Goal: Task Accomplishment & Management: Use online tool/utility

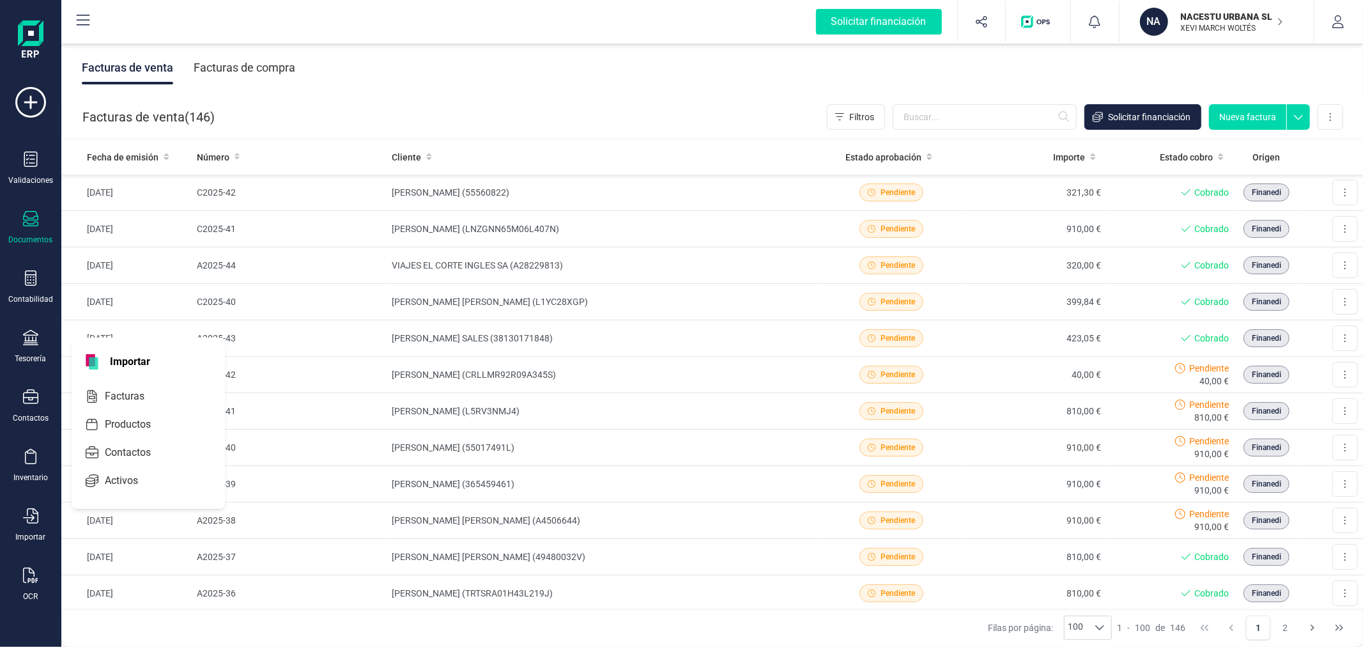
click at [27, 226] on icon at bounding box center [30, 218] width 15 height 15
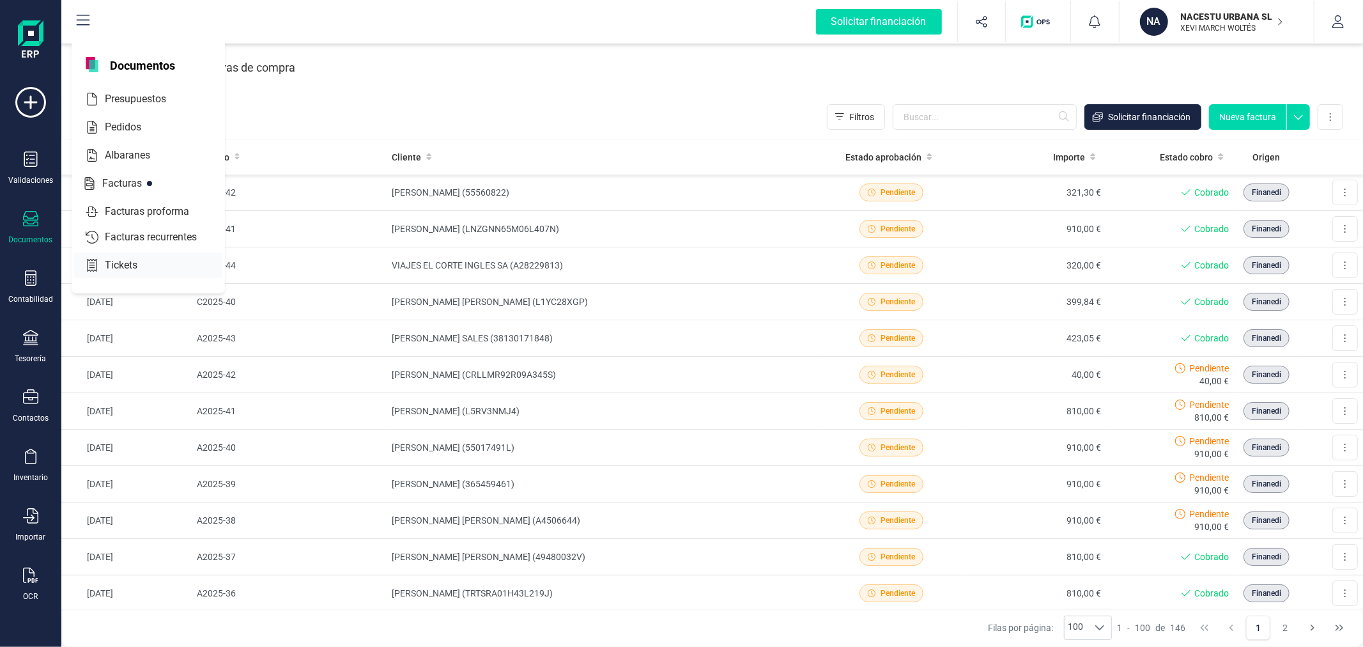
click at [130, 264] on span "Tickets" at bounding box center [130, 265] width 61 height 15
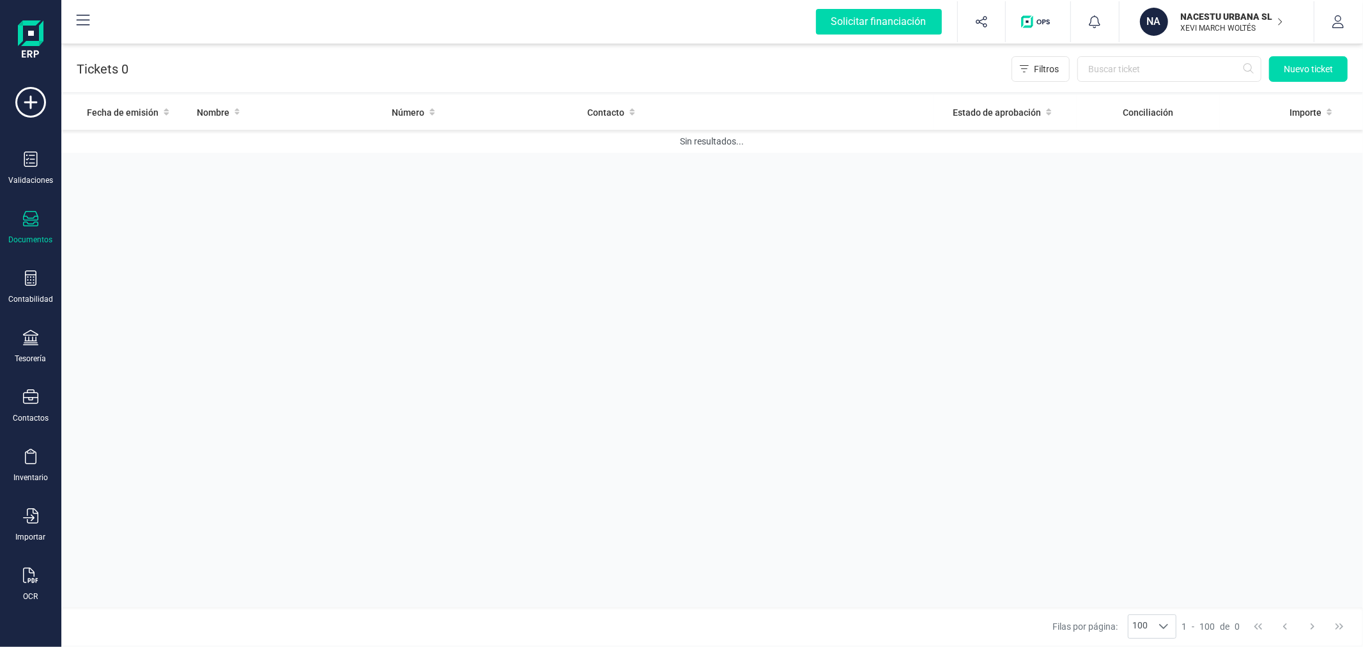
click at [1172, 17] on div "NACESTU URBANA SL XEVI MARCH WOLTÉS" at bounding box center [1227, 22] width 112 height 28
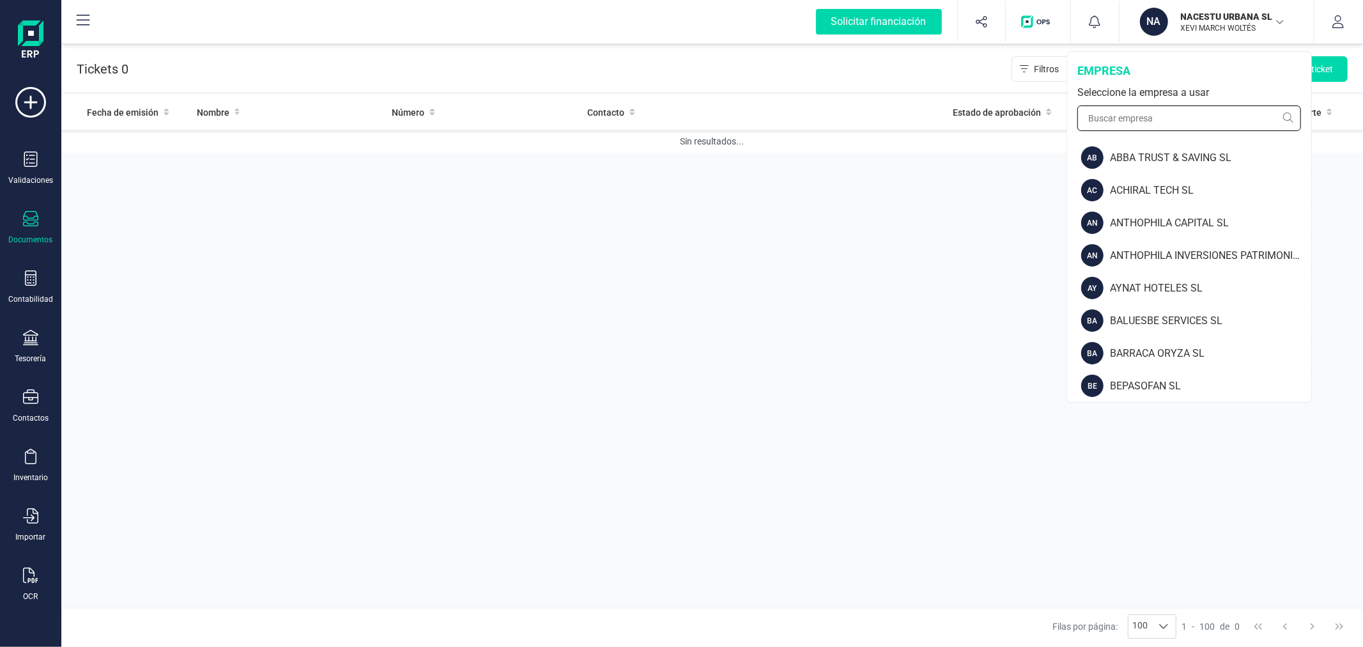
click at [1134, 122] on input "text" at bounding box center [1189, 118] width 224 height 26
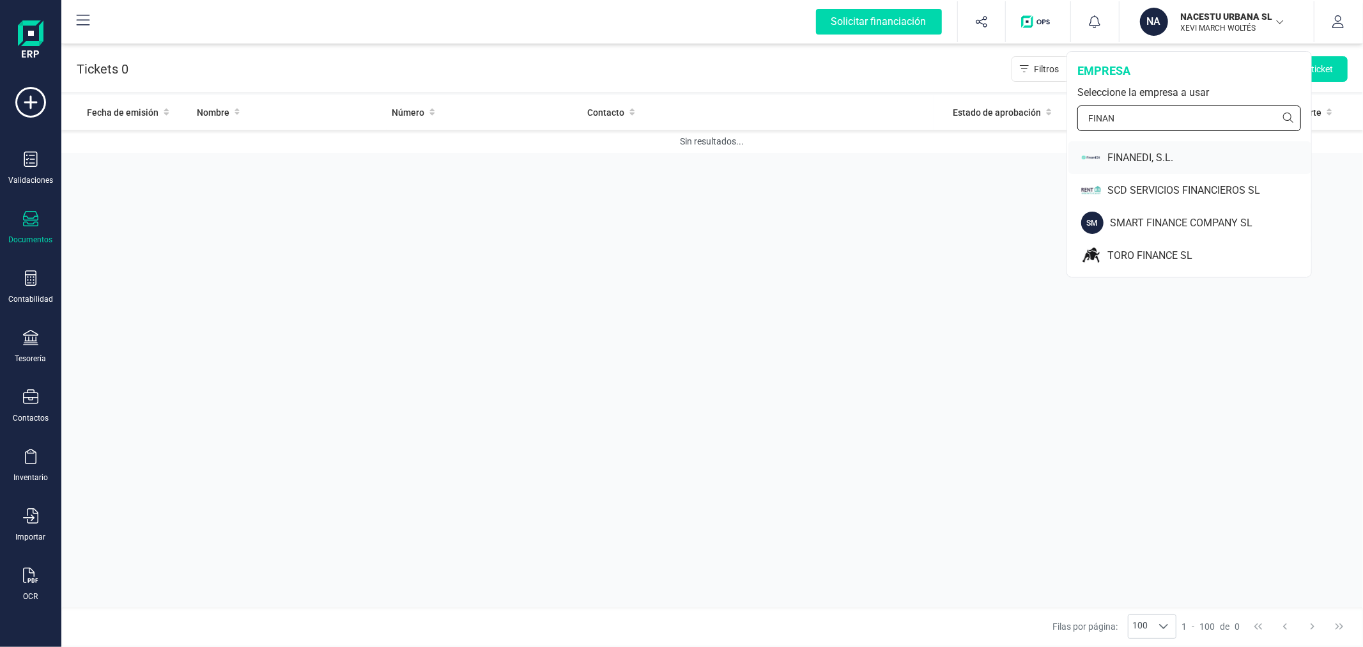
type input "FINAN"
click at [1125, 150] on div "FINANEDI, S.L." at bounding box center [1209, 157] width 204 height 15
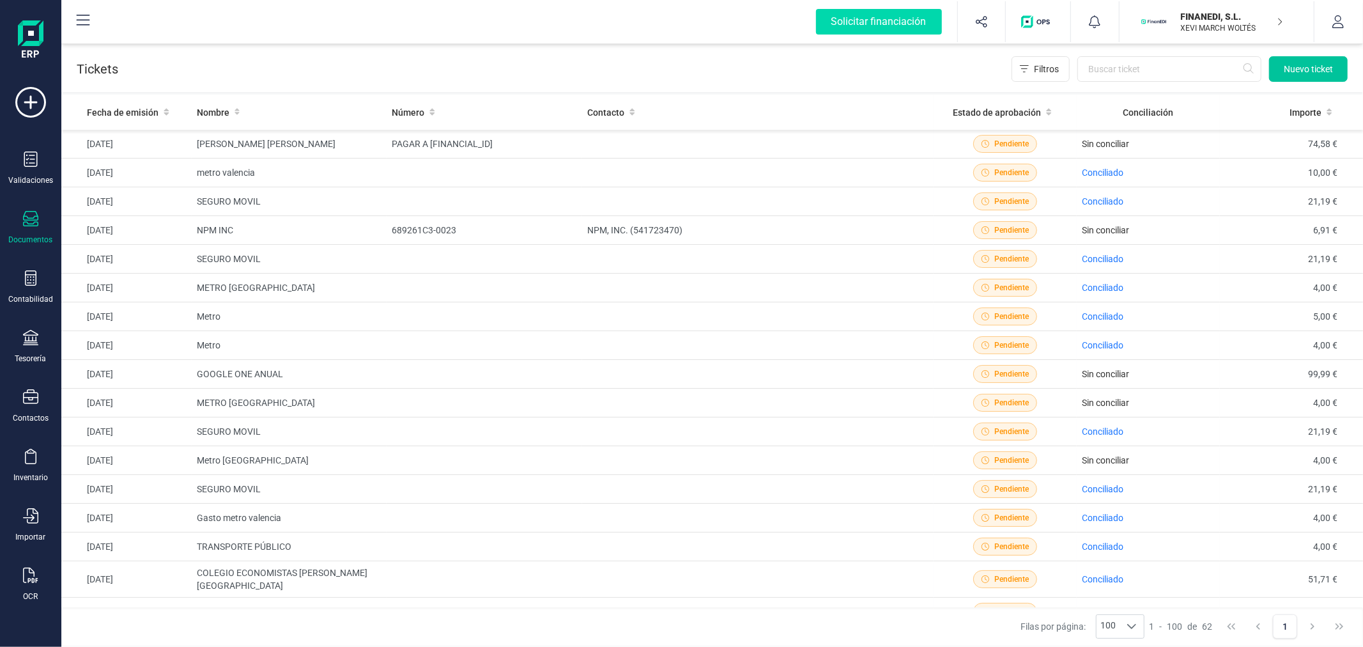
click at [1291, 75] on button "Nuevo ticket" at bounding box center [1308, 69] width 79 height 26
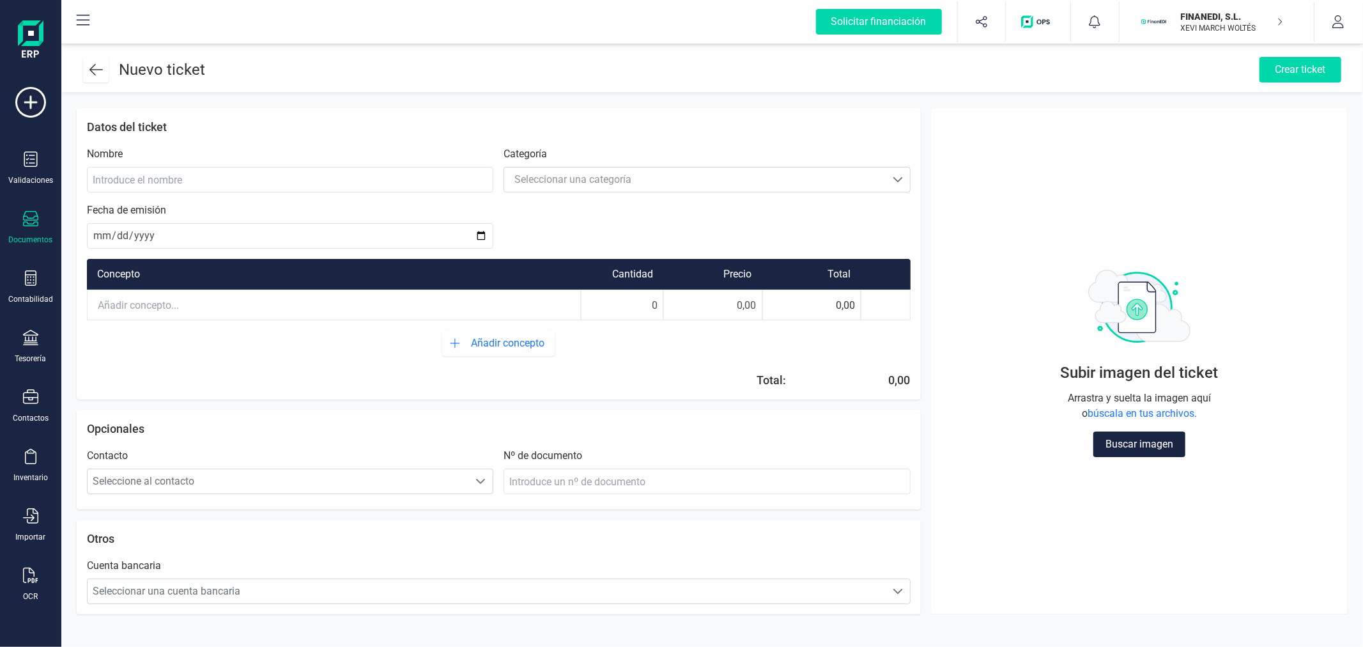
click at [93, 70] on icon at bounding box center [95, 69] width 13 height 15
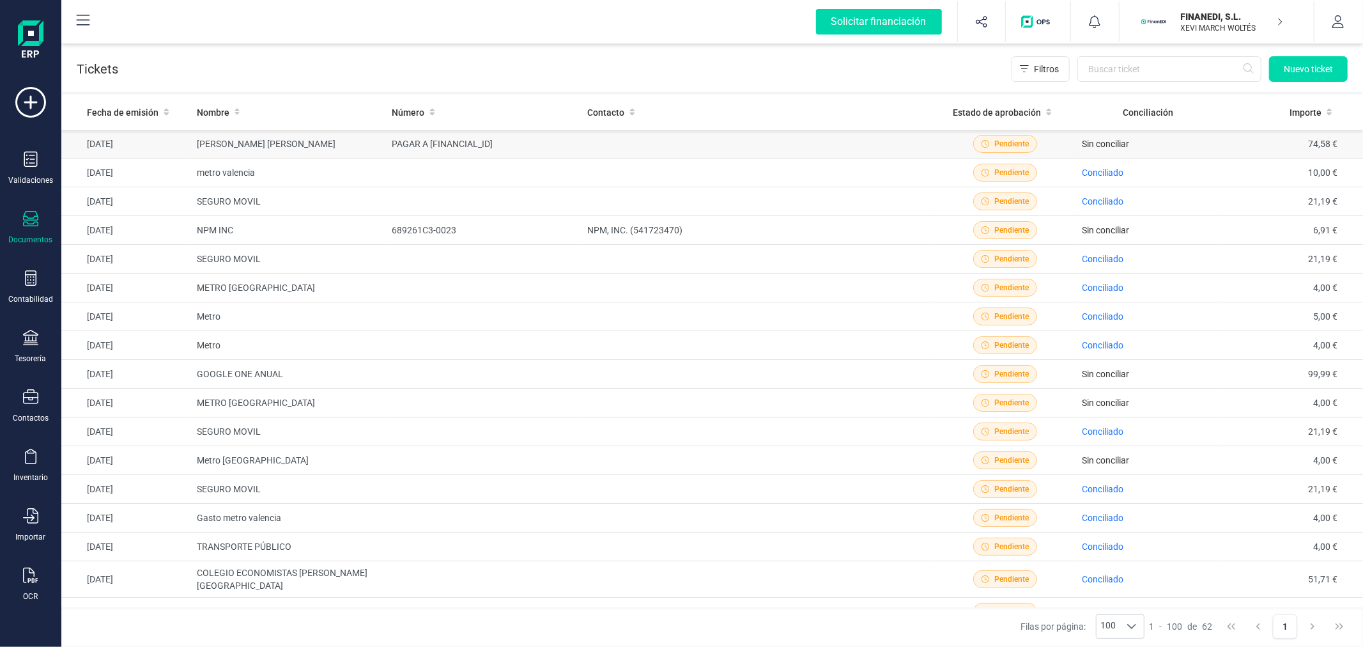
click at [303, 144] on td "[PERSON_NAME] [PERSON_NAME]" at bounding box center [290, 144] width 196 height 29
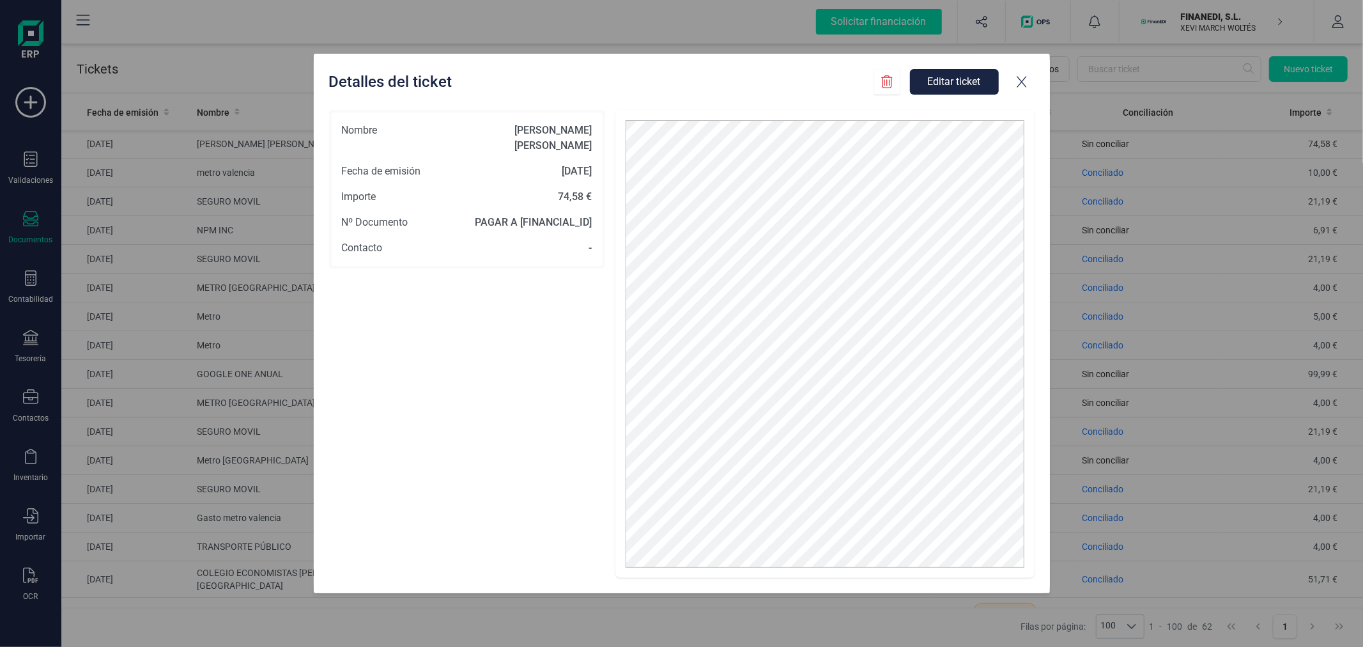
click at [1022, 81] on icon at bounding box center [1021, 81] width 13 height 13
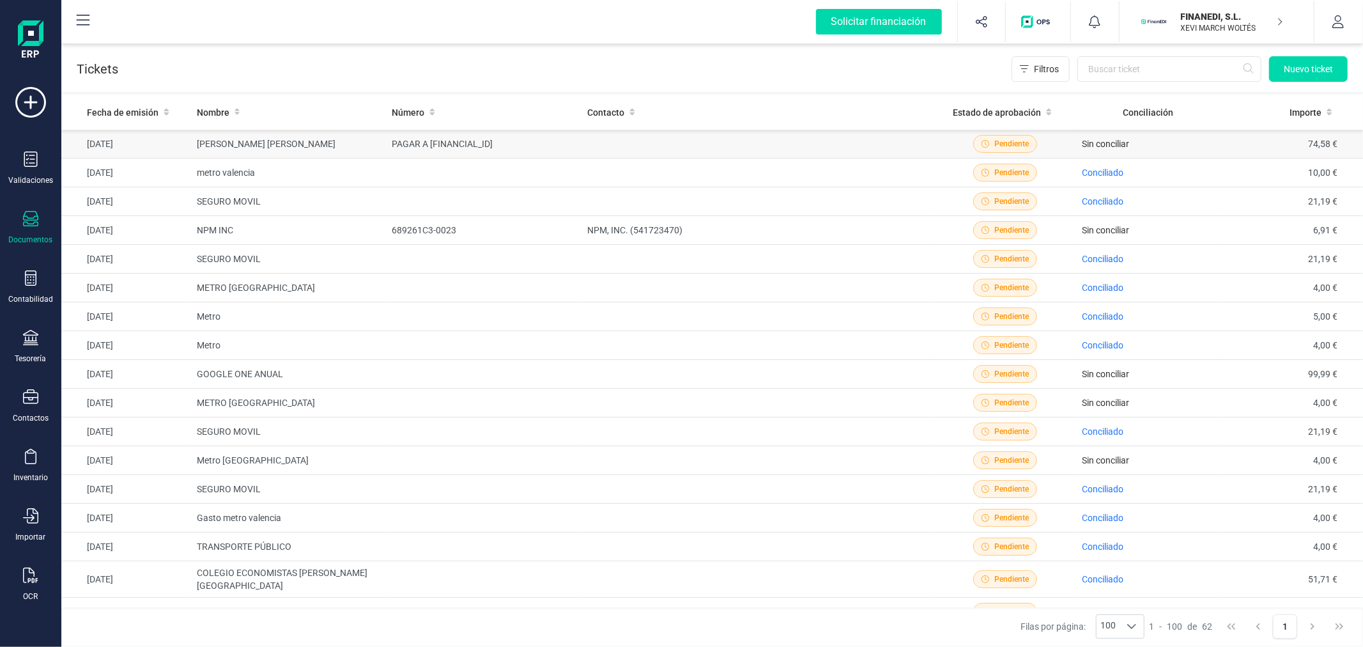
click at [329, 143] on td "[PERSON_NAME] [PERSON_NAME]" at bounding box center [290, 144] width 196 height 29
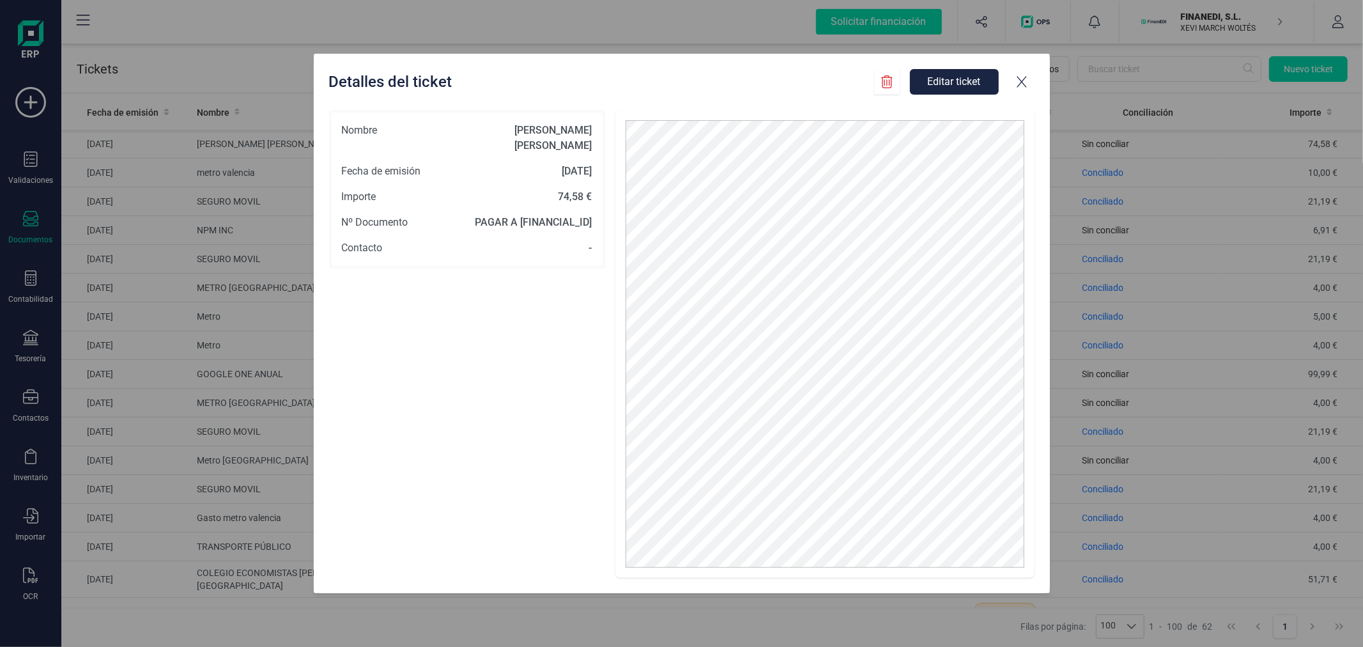
click at [1019, 86] on icon at bounding box center [1021, 81] width 13 height 13
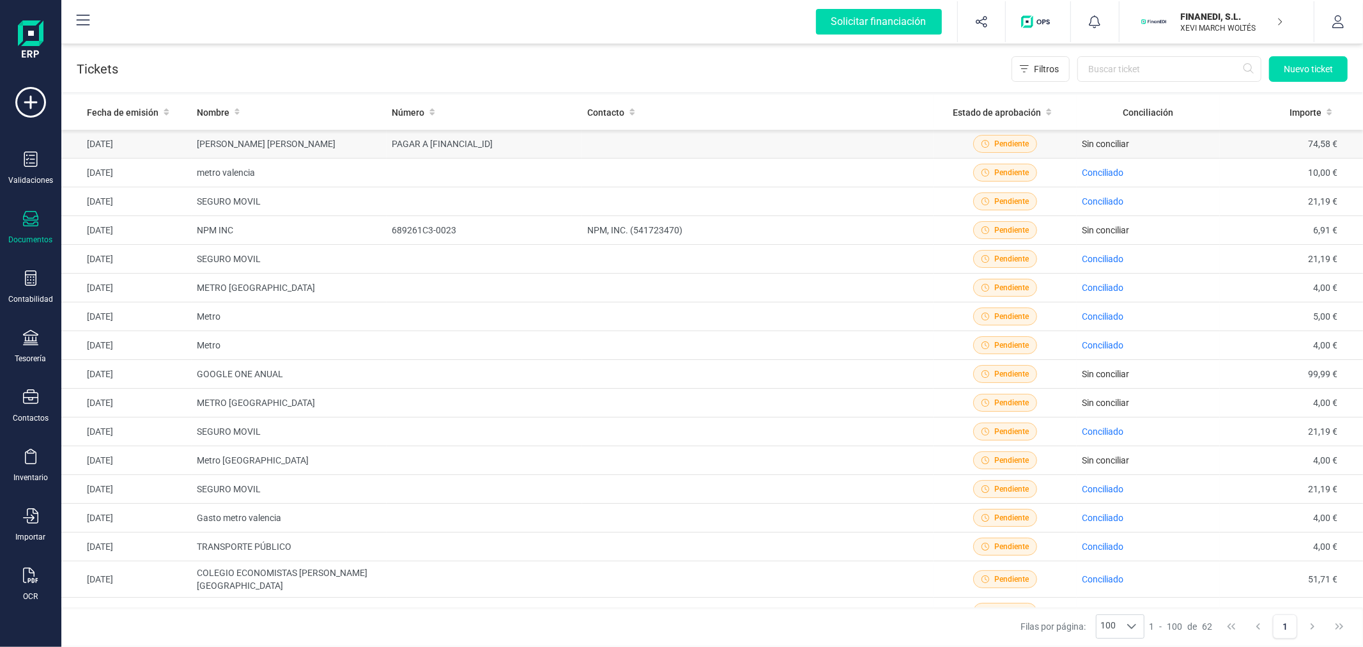
click at [1090, 144] on span "Sin conciliar" at bounding box center [1105, 144] width 47 height 10
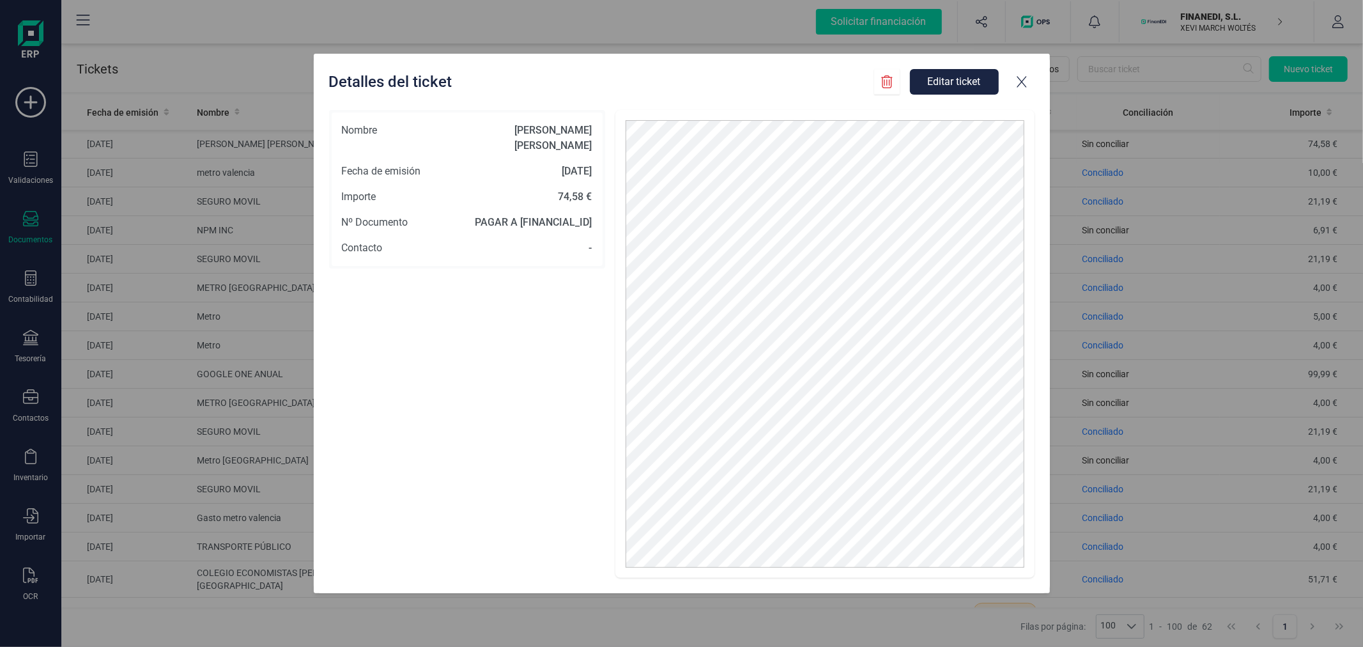
click at [1024, 87] on icon at bounding box center [1021, 81] width 13 height 13
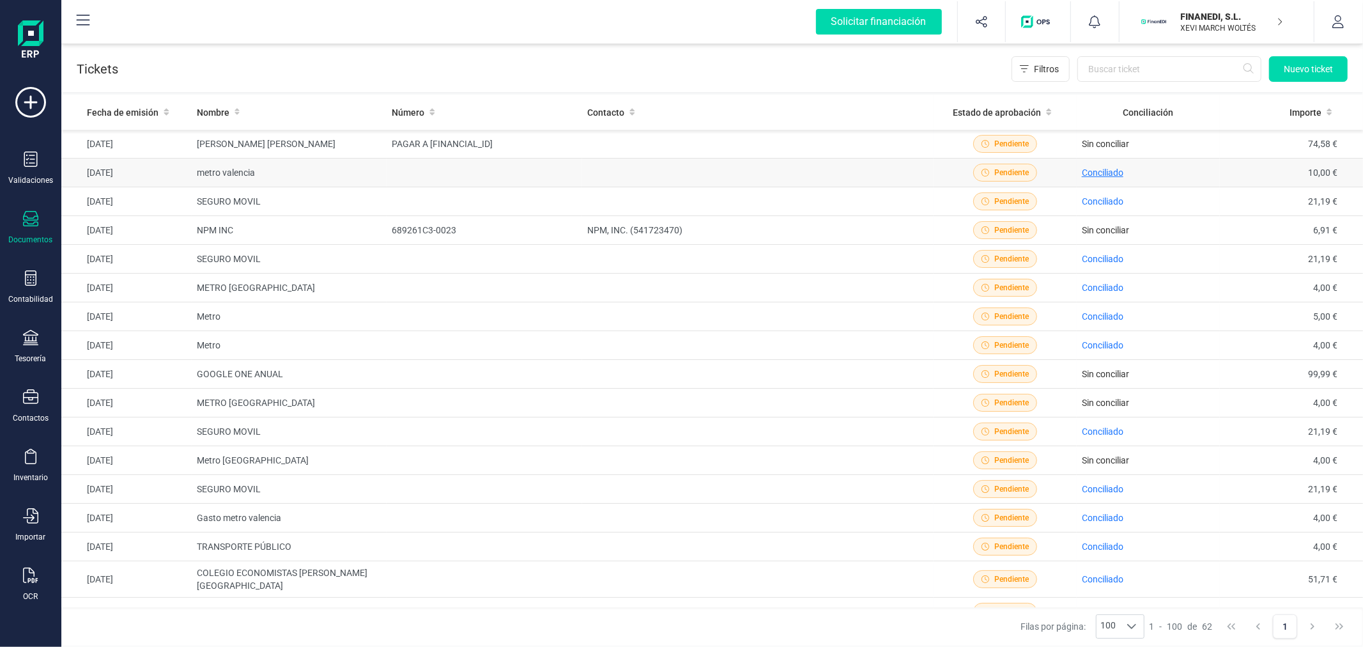
click at [1094, 167] on span "Conciliado" at bounding box center [1103, 172] width 42 height 10
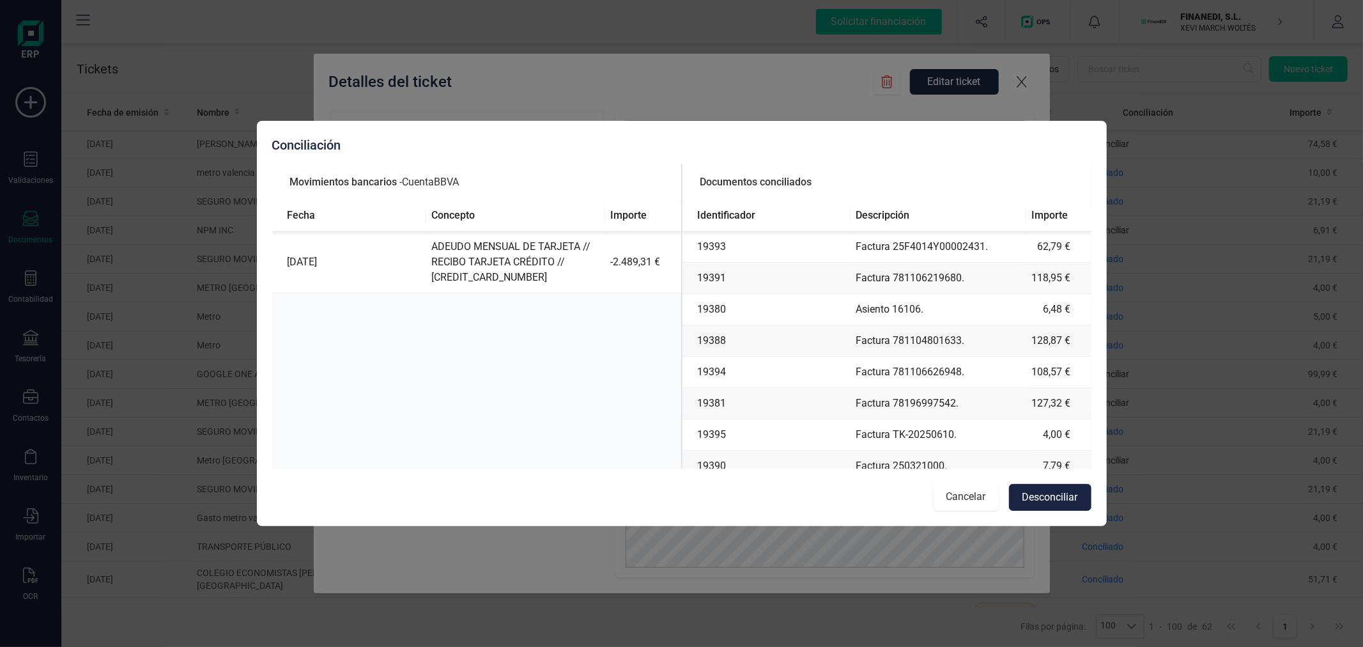
click at [953, 497] on button "Cancelar" at bounding box center [966, 497] width 65 height 27
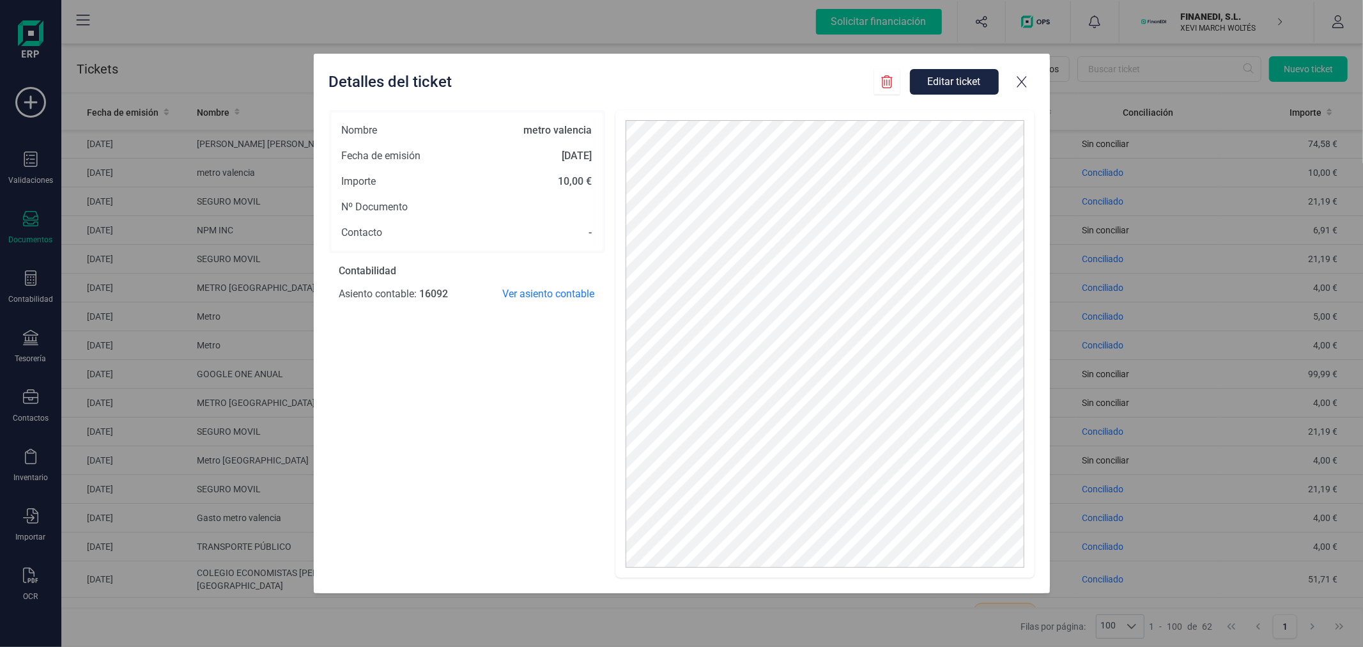
click at [1022, 79] on icon at bounding box center [1021, 81] width 13 height 13
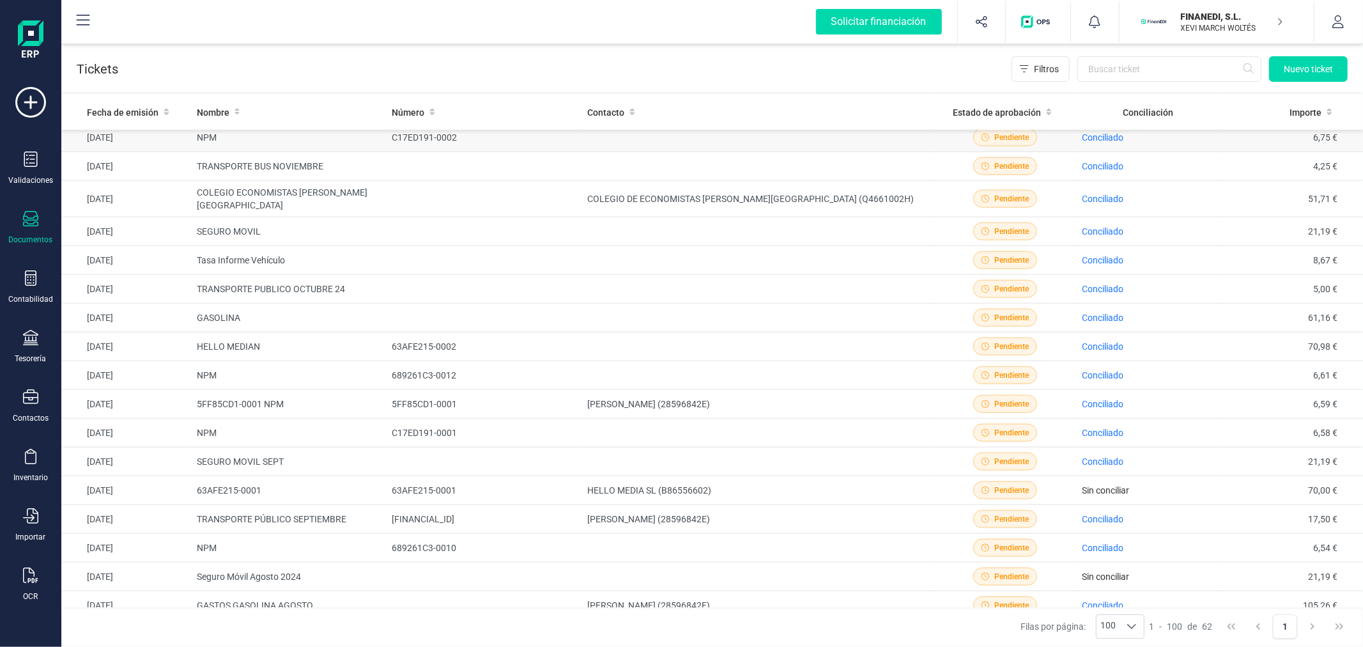
scroll to position [1324, 0]
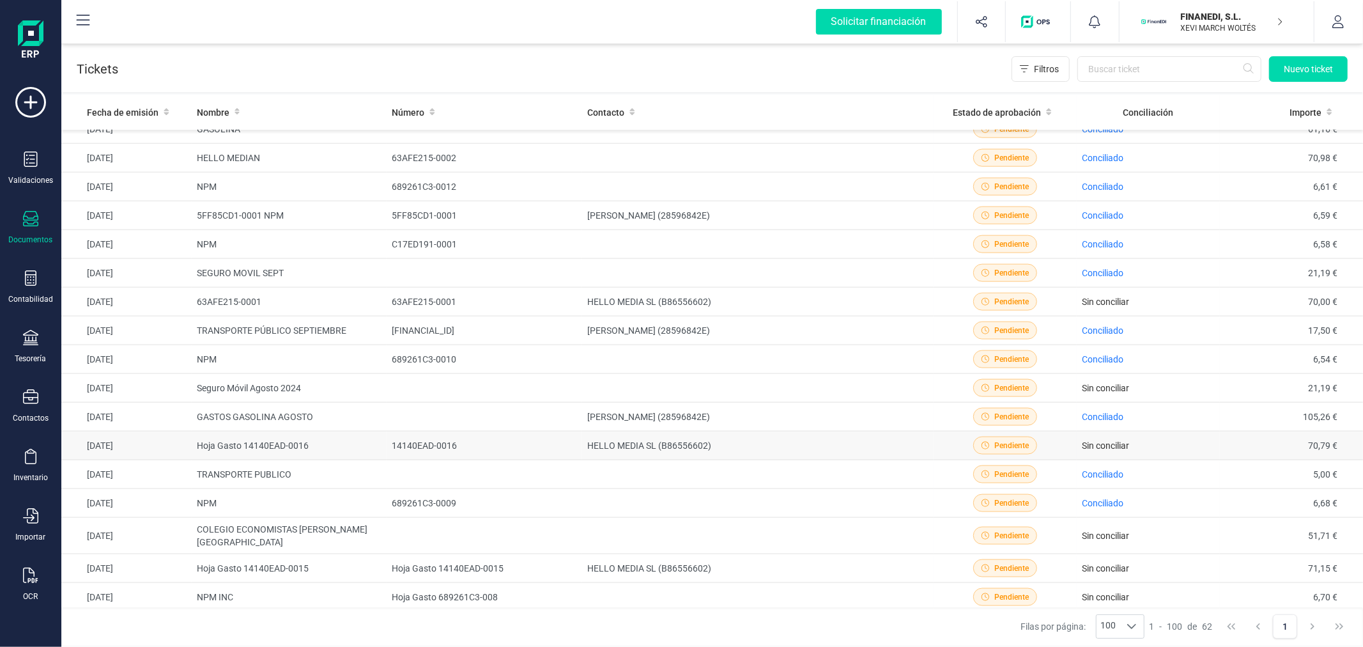
click at [295, 451] on td "Hoja Gasto 14140EAD-0016" at bounding box center [290, 445] width 196 height 29
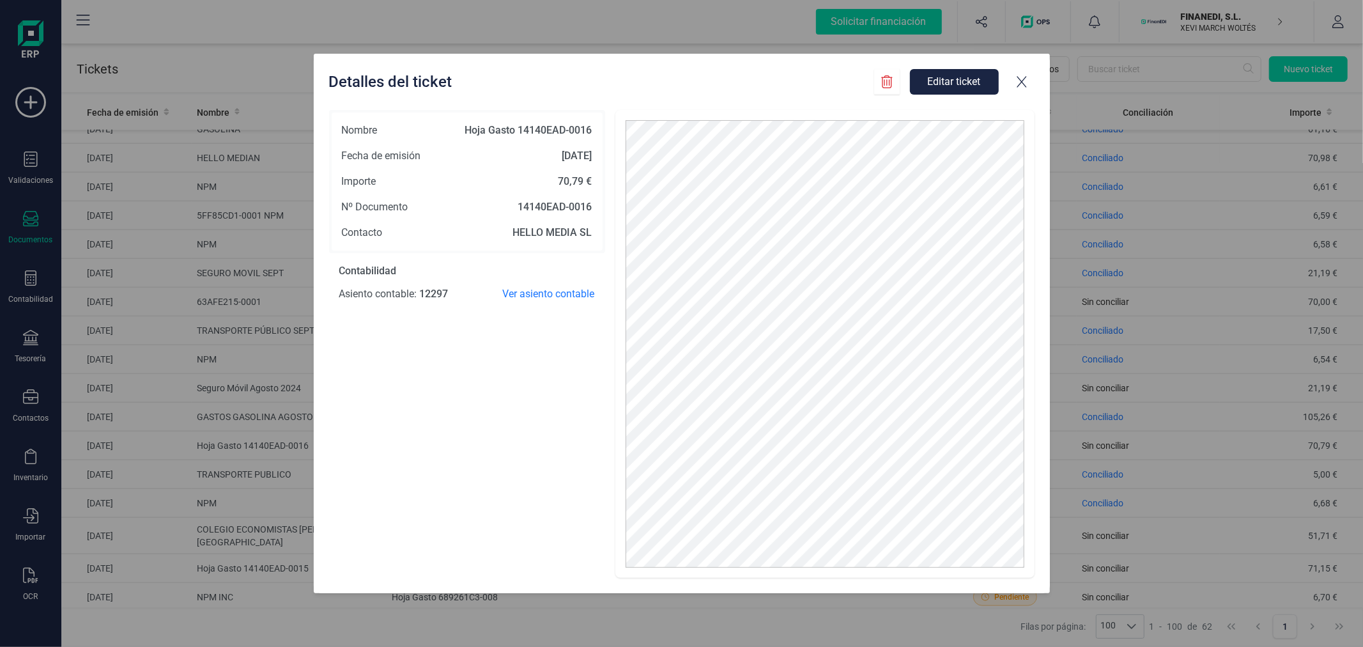
click at [1024, 77] on icon at bounding box center [1021, 81] width 13 height 13
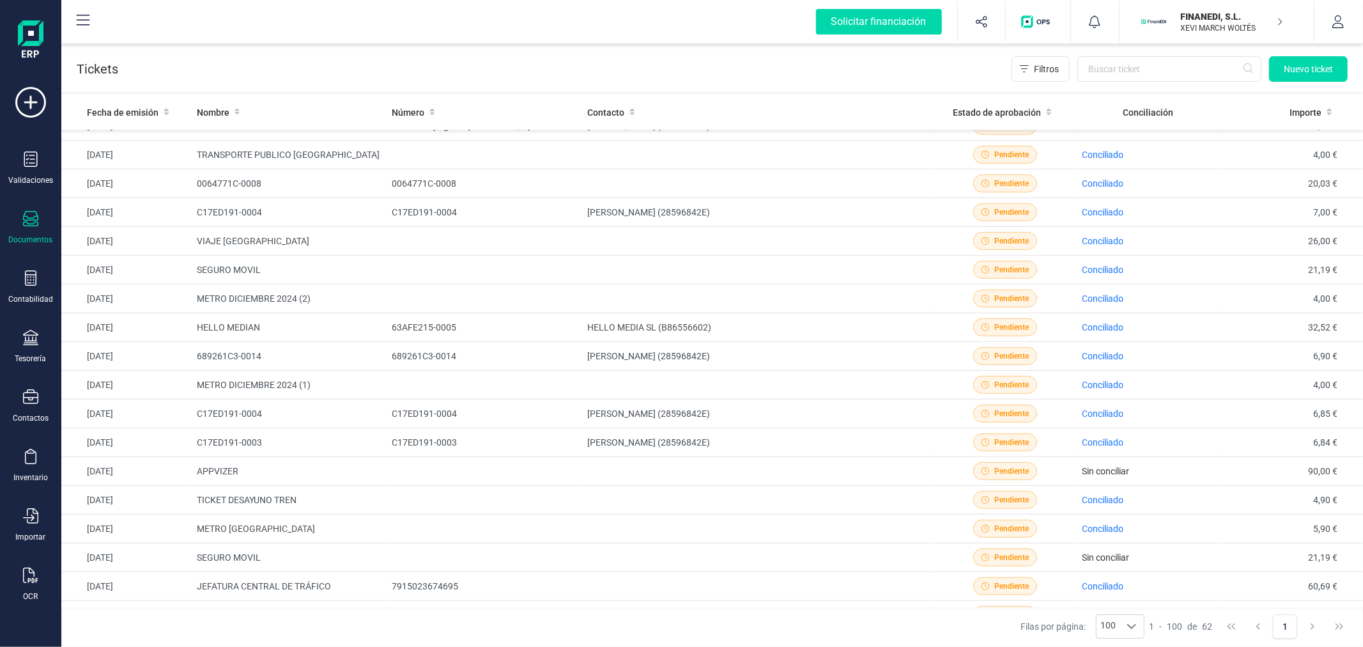
scroll to position [472, 0]
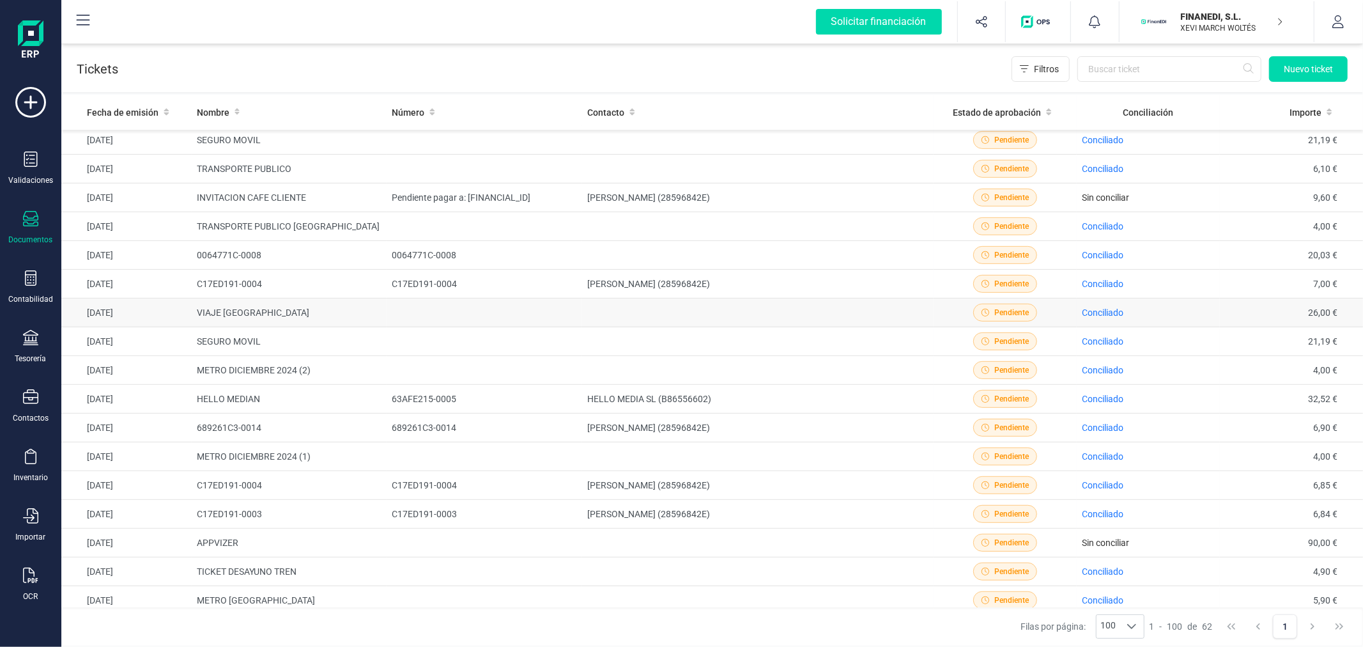
click at [231, 303] on td "VIAJE [GEOGRAPHIC_DATA]" at bounding box center [290, 312] width 196 height 29
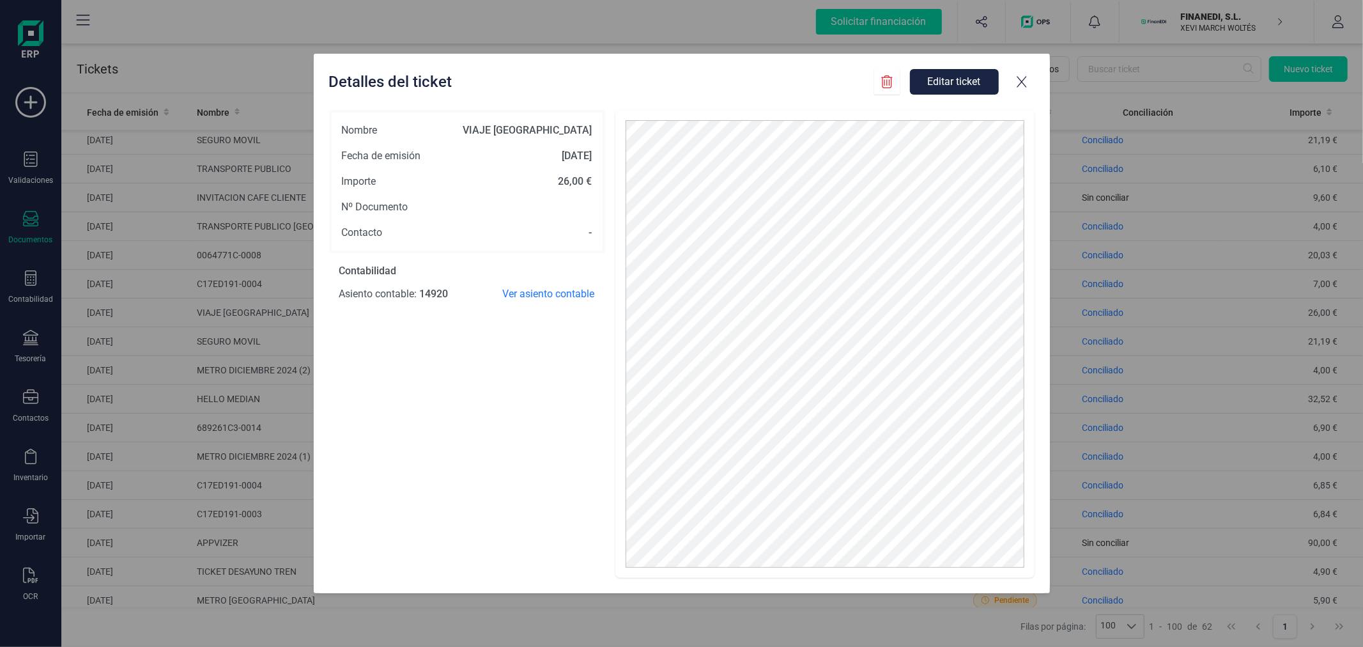
click at [1025, 77] on icon at bounding box center [1022, 83] width 10 height 12
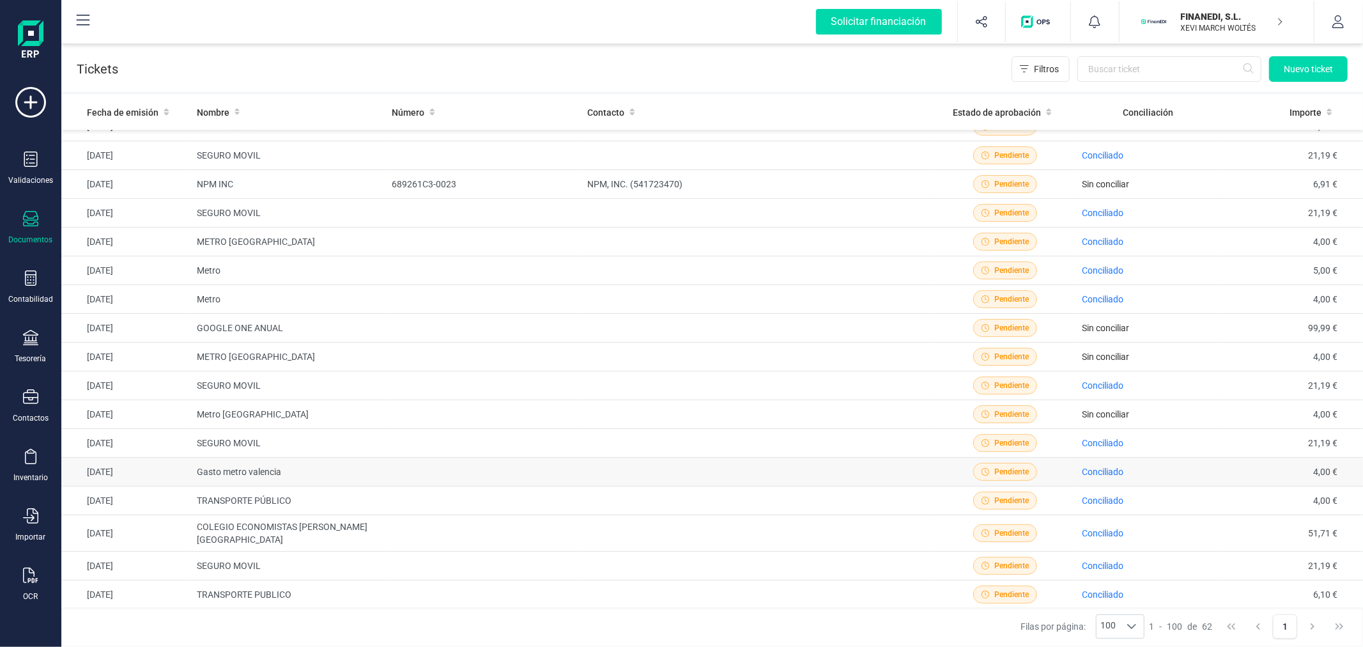
scroll to position [0, 0]
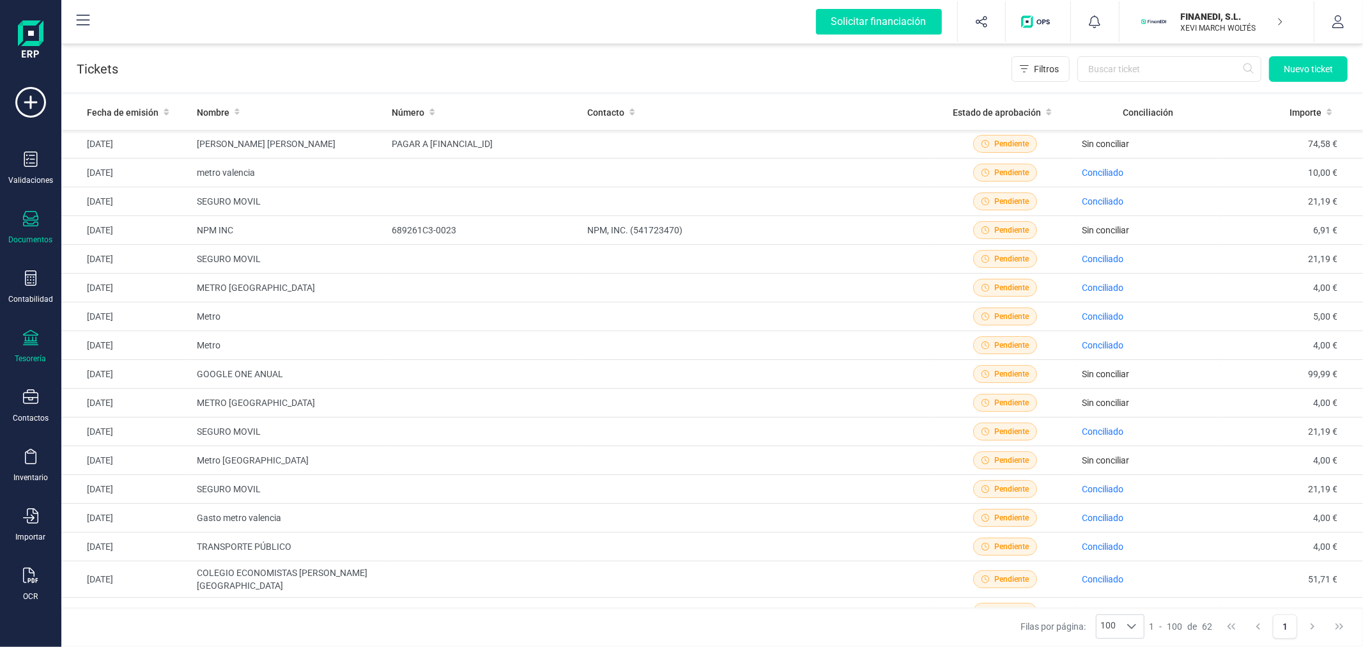
click at [31, 345] on icon at bounding box center [30, 337] width 15 height 15
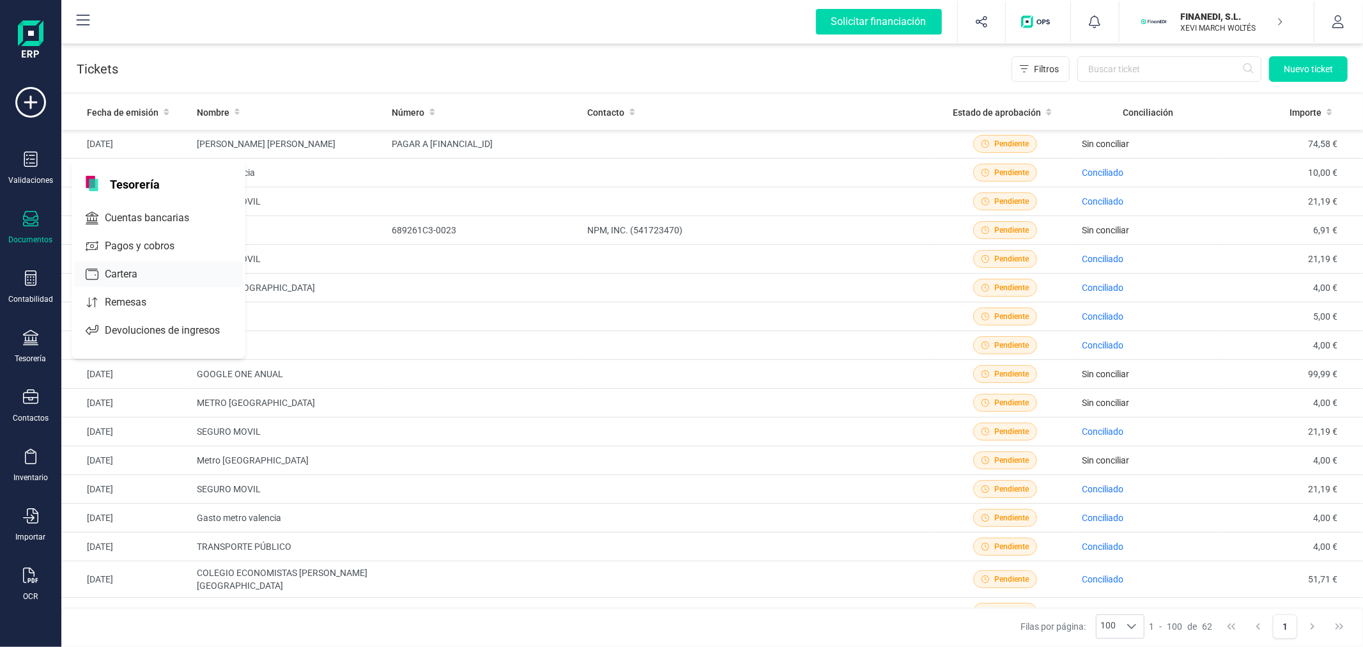
click at [124, 279] on span "Cartera" at bounding box center [130, 273] width 61 height 15
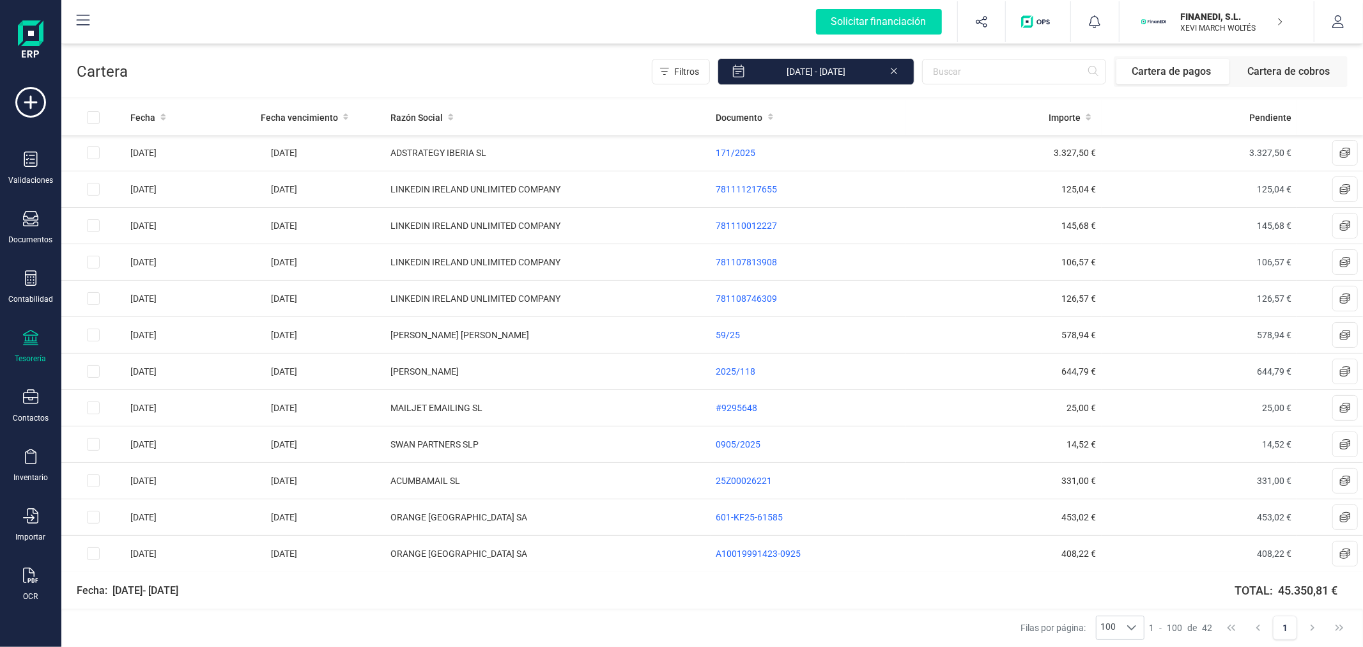
click at [38, 350] on div "Tesorería" at bounding box center [30, 347] width 51 height 34
click at [524, 66] on div "Filtros [DATE] - [DATE] Cartera de pagos Cartera de cobros" at bounding box center [738, 71] width 1220 height 31
click at [1343, 188] on button at bounding box center [1345, 189] width 26 height 26
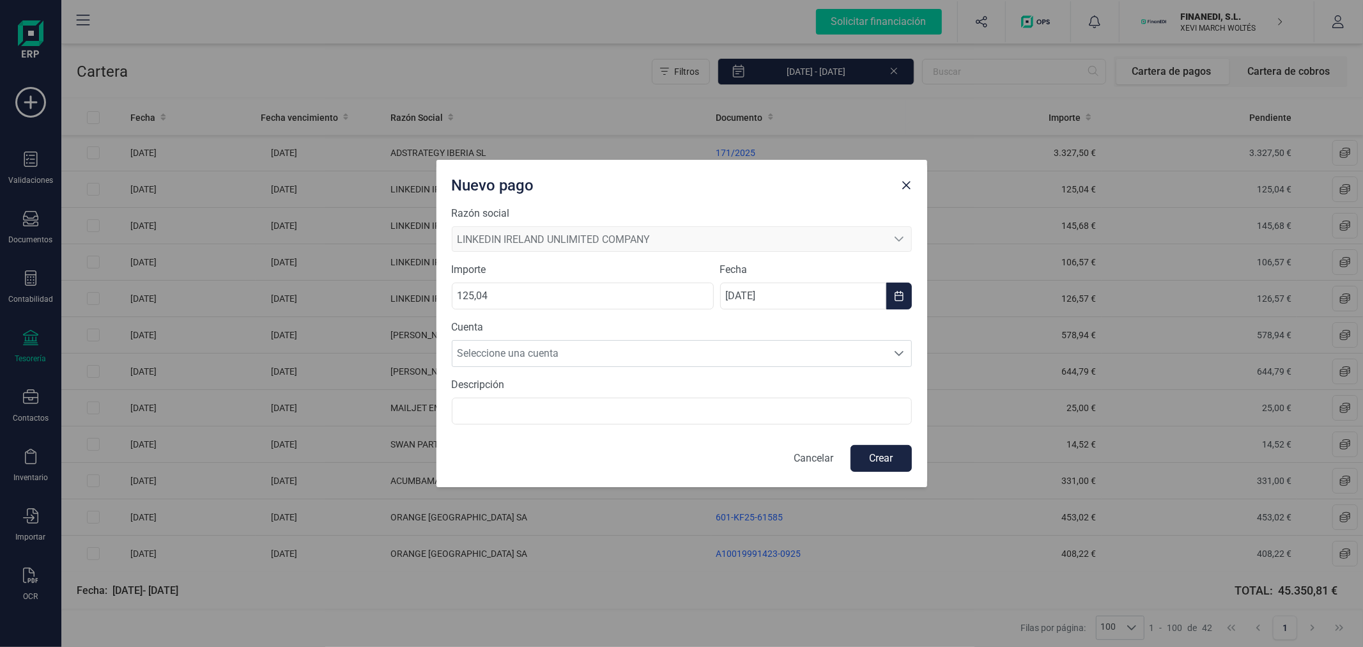
click at [814, 452] on p "Cancelar" at bounding box center [814, 458] width 40 height 15
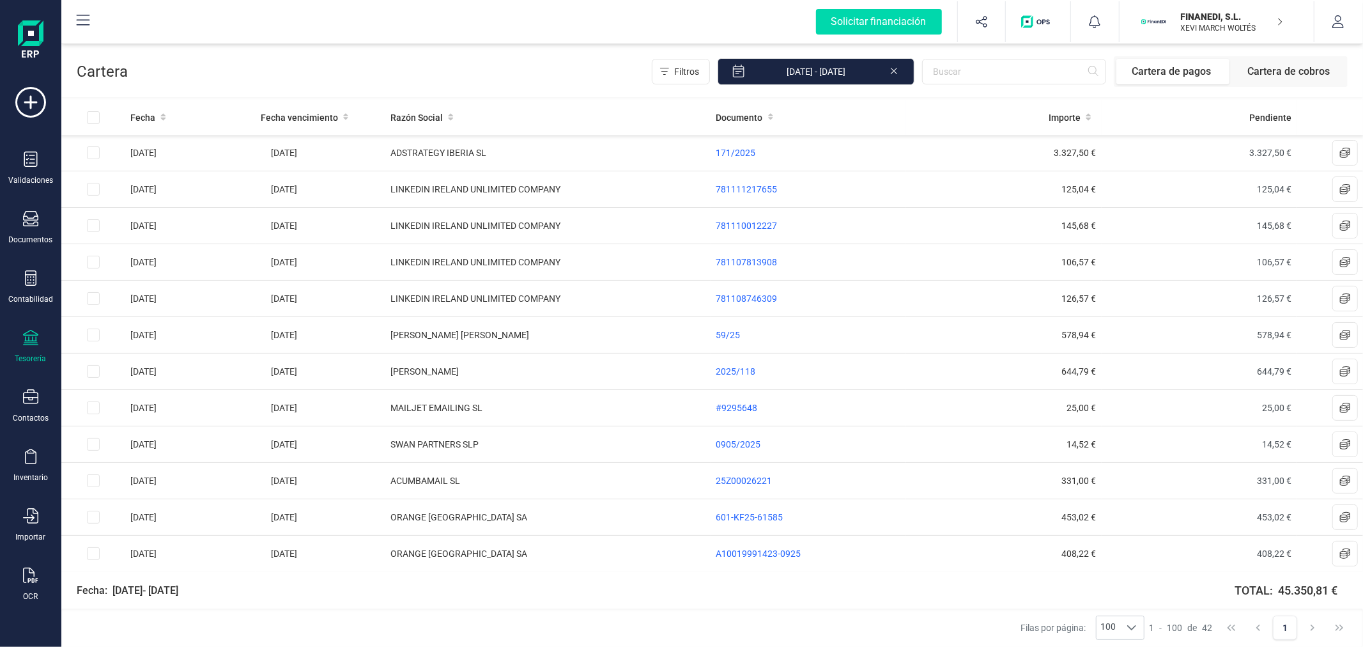
click at [22, 348] on div "Tesorería" at bounding box center [30, 347] width 51 height 34
click at [115, 334] on span "Devoluciones de ingresos" at bounding box center [171, 330] width 143 height 15
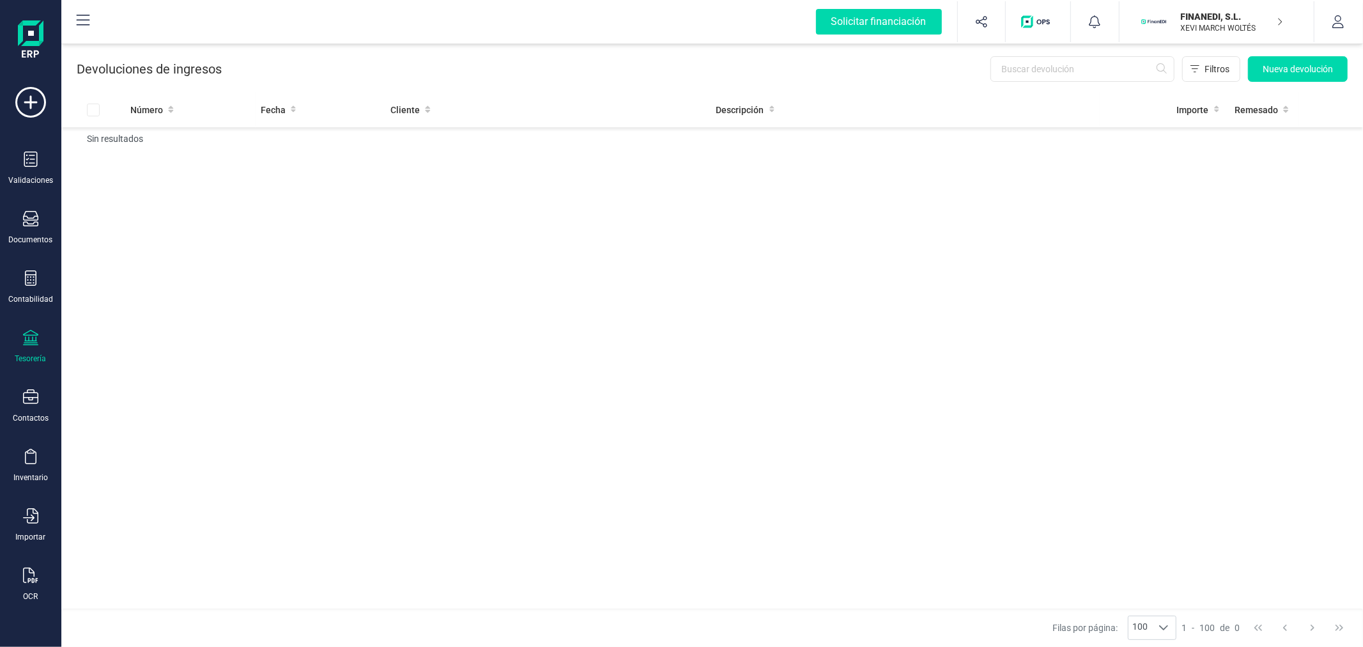
click at [22, 350] on div "Tesorería" at bounding box center [30, 347] width 51 height 34
click at [107, 298] on span "Remesas" at bounding box center [135, 302] width 70 height 15
